Goal: Find specific page/section: Find specific page/section

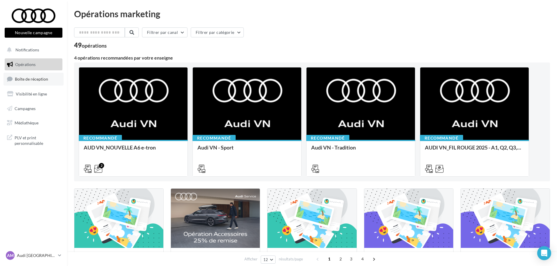
click at [41, 79] on span "Boîte de réception" at bounding box center [31, 78] width 33 height 5
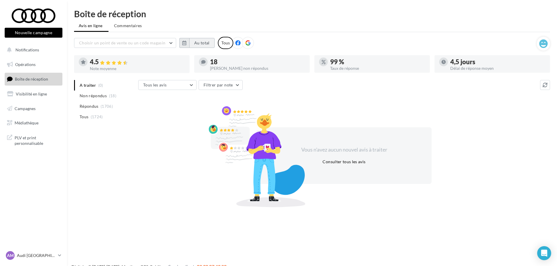
click at [204, 46] on button "Au total" at bounding box center [201, 43] width 25 height 10
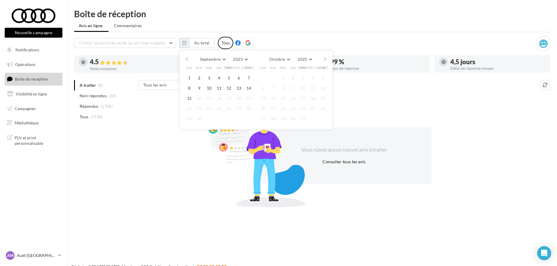
click at [187, 58] on button "button" at bounding box center [186, 59] width 5 height 8
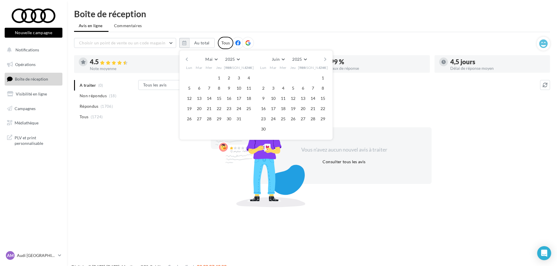
click at [187, 58] on button "button" at bounding box center [186, 59] width 5 height 8
click at [202, 77] on button "1" at bounding box center [199, 78] width 9 height 9
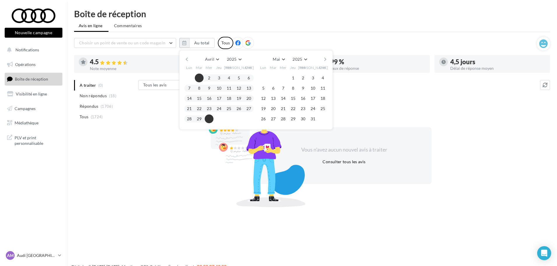
click at [206, 118] on button "30" at bounding box center [209, 118] width 9 height 9
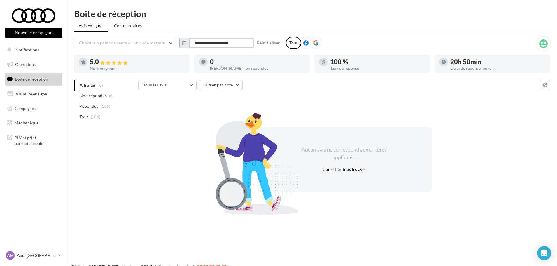
click at [221, 46] on input "**********" at bounding box center [221, 43] width 64 height 10
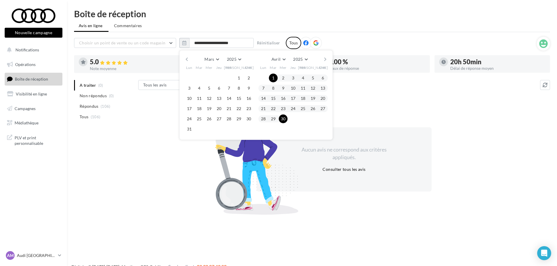
click at [327, 59] on button "button" at bounding box center [325, 59] width 5 height 8
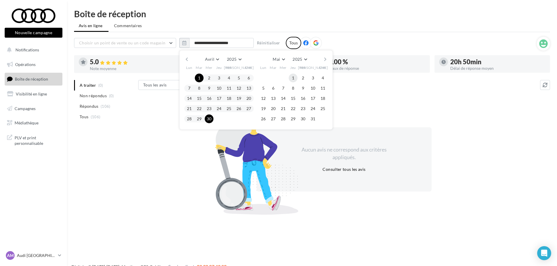
click at [293, 76] on button "1" at bounding box center [293, 78] width 9 height 9
click at [312, 120] on button "31" at bounding box center [313, 118] width 9 height 9
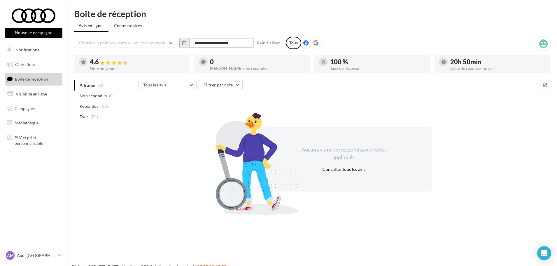
click at [230, 43] on input "**********" at bounding box center [221, 43] width 64 height 10
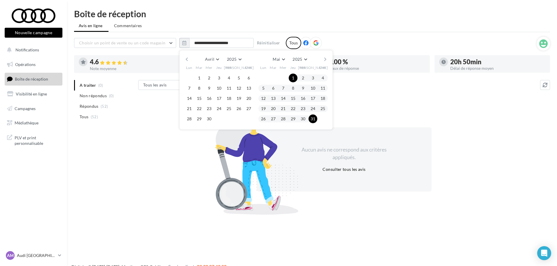
click at [327, 59] on button "button" at bounding box center [325, 59] width 5 height 8
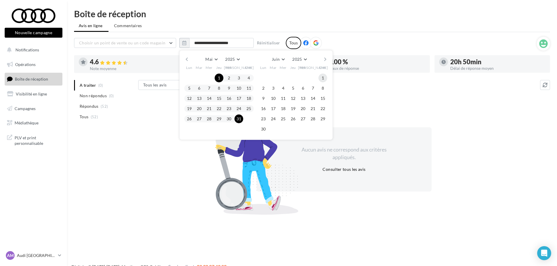
click at [323, 77] on button "1" at bounding box center [323, 78] width 9 height 9
click at [264, 126] on button "30" at bounding box center [263, 129] width 9 height 9
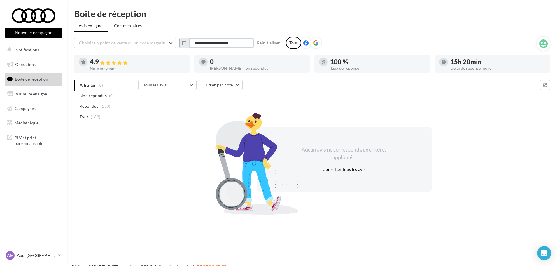
click at [226, 41] on input "**********" at bounding box center [221, 43] width 64 height 10
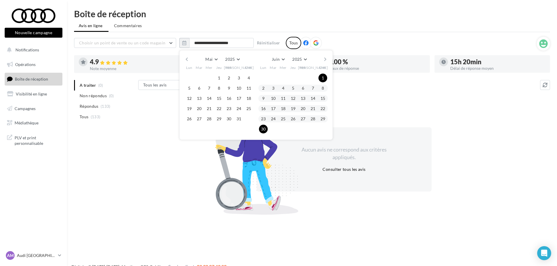
click at [325, 58] on button "button" at bounding box center [325, 59] width 5 height 8
click at [272, 78] on button "1" at bounding box center [273, 78] width 9 height 9
click at [292, 116] on button "31" at bounding box center [293, 118] width 9 height 9
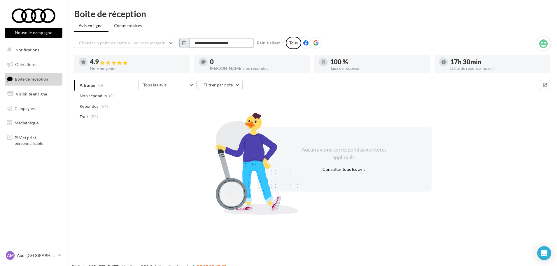
click at [224, 41] on input "**********" at bounding box center [221, 43] width 64 height 10
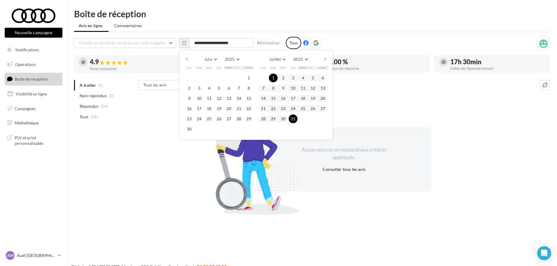
click at [325, 60] on button "button" at bounding box center [325, 59] width 5 height 8
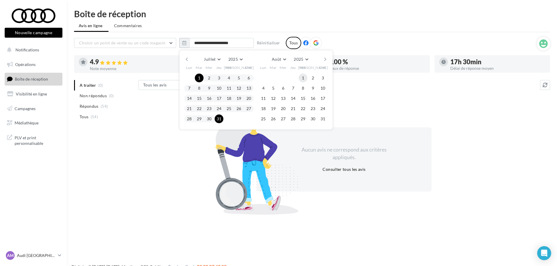
click at [304, 77] on button "1" at bounding box center [303, 78] width 9 height 9
click at [319, 118] on button "31" at bounding box center [323, 118] width 9 height 9
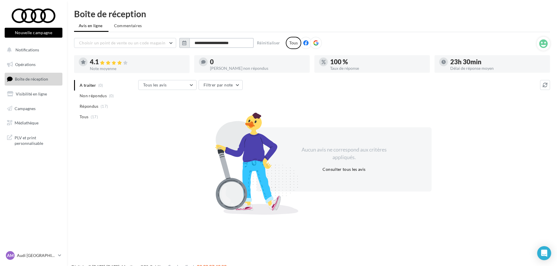
click at [232, 46] on input "**********" at bounding box center [221, 43] width 64 height 10
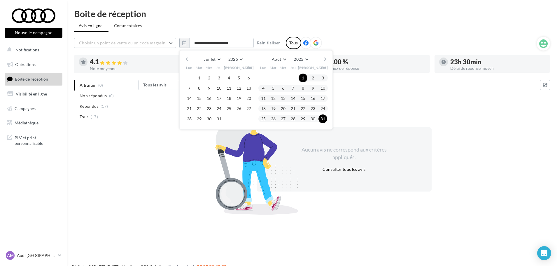
click at [326, 60] on button "button" at bounding box center [325, 59] width 5 height 8
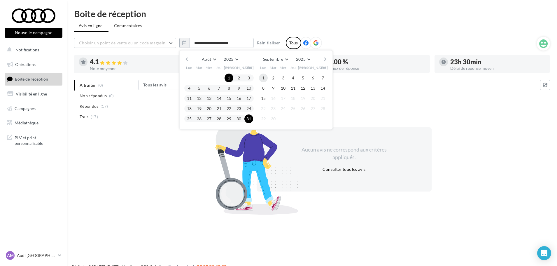
click at [265, 78] on button "1" at bounding box center [263, 78] width 9 height 9
click at [266, 100] on button "15" at bounding box center [263, 98] width 9 height 9
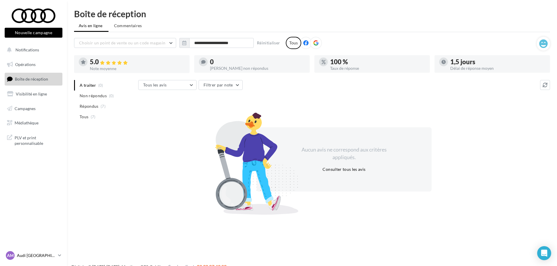
click at [57, 253] on link "AM Audi MARSEILLE audi-mars-gau" at bounding box center [34, 255] width 58 height 11
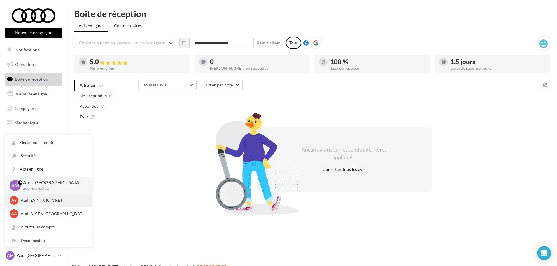
click at [55, 200] on p "Audi SAINT VICTORET" at bounding box center [53, 200] width 64 height 6
